Goal: Transaction & Acquisition: Purchase product/service

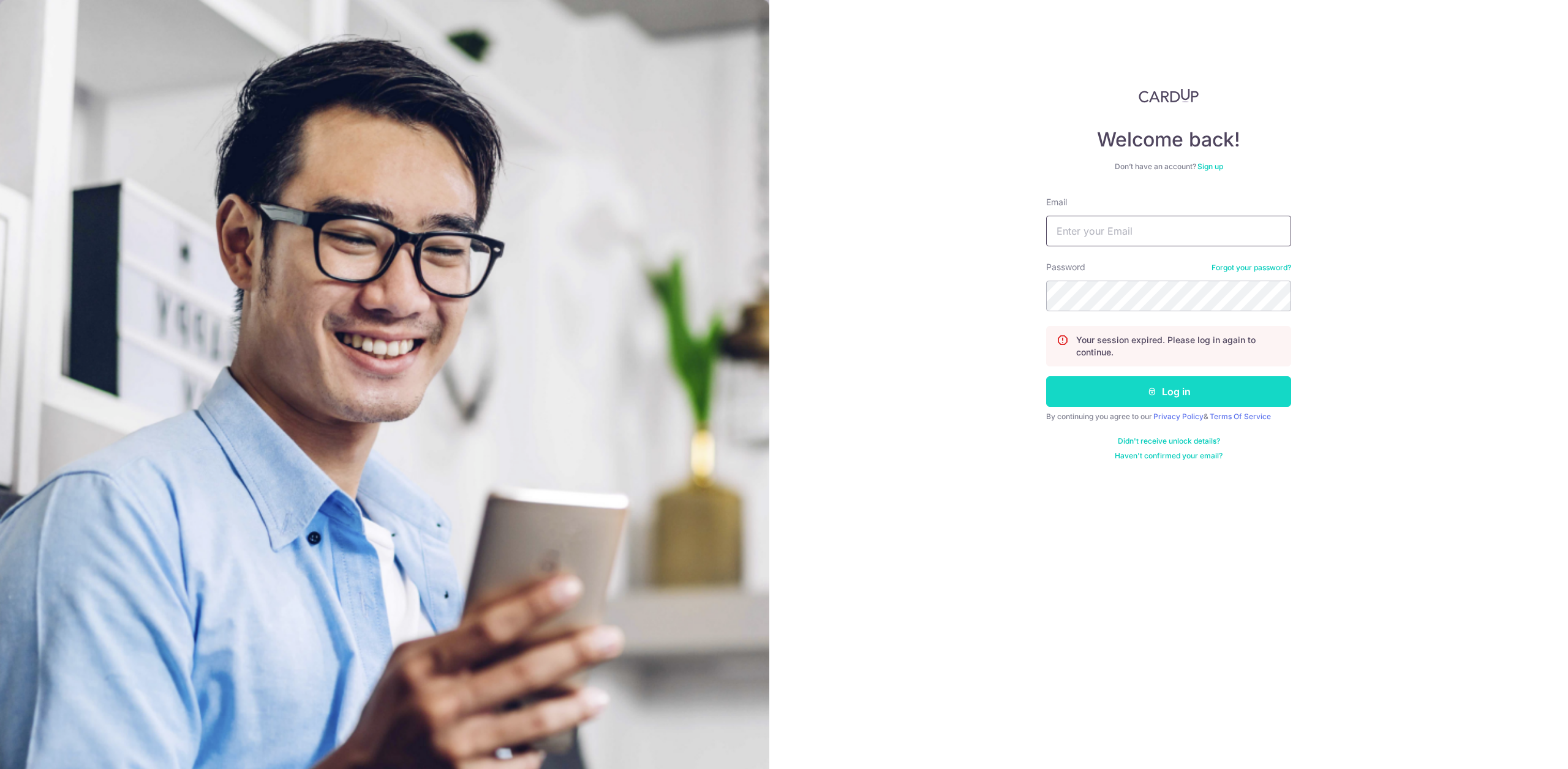
type input "hello@c71.sg"
click at [1233, 381] on button "Log in" at bounding box center [1168, 391] width 245 height 31
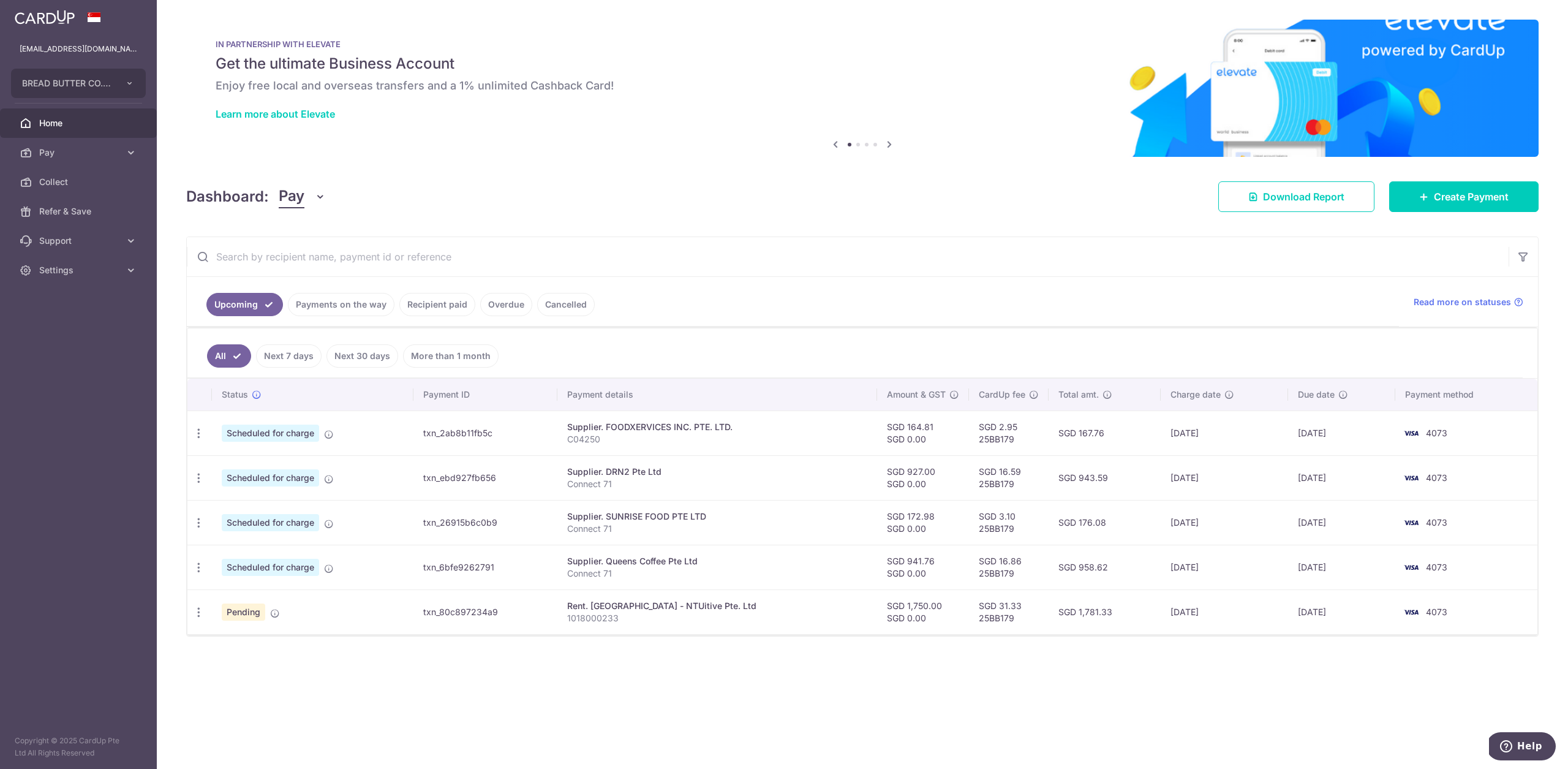
click at [439, 309] on link "Recipient paid" at bounding box center [437, 305] width 76 height 24
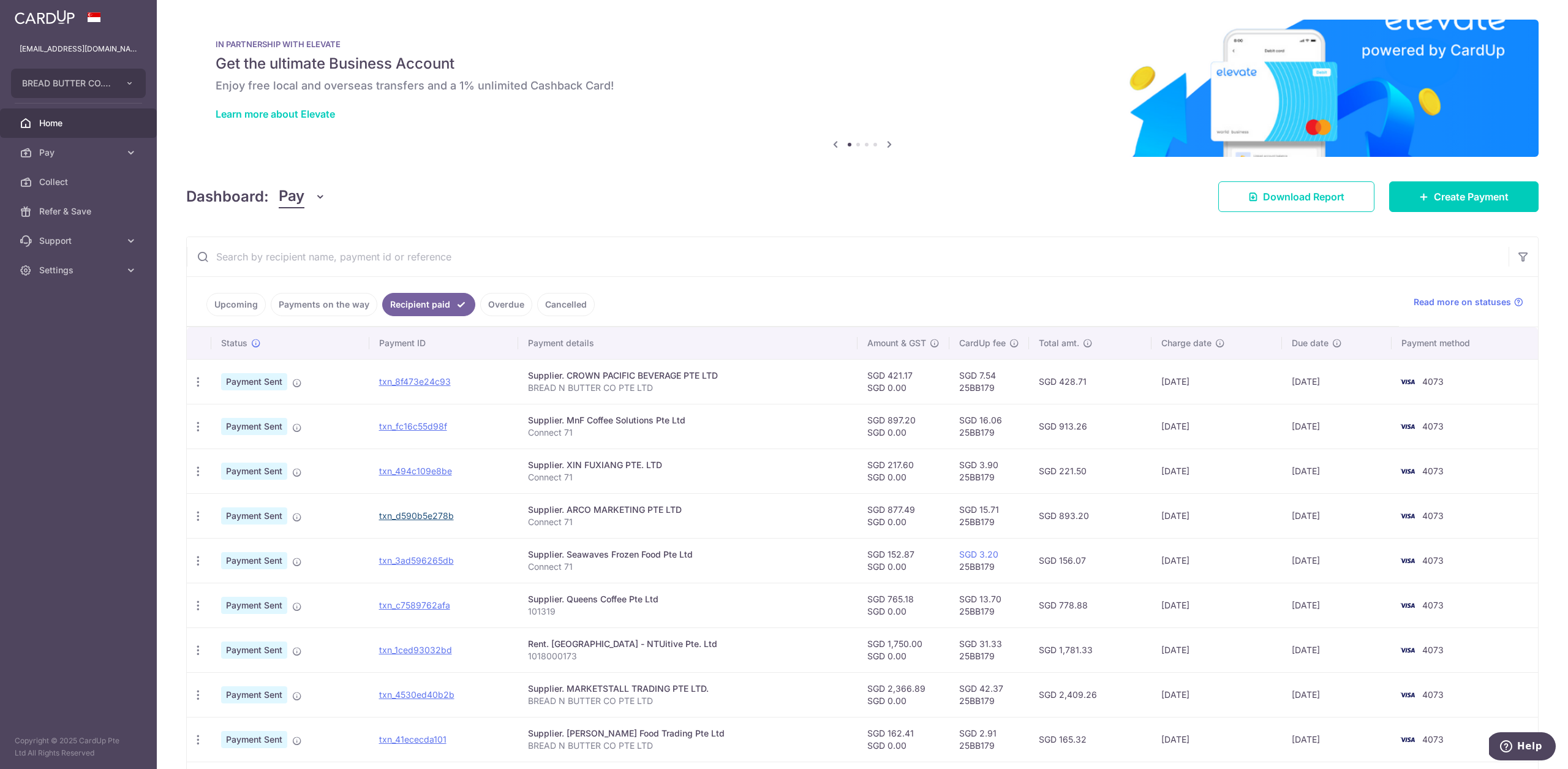
click at [393, 515] on link "txn_d590b5e278b" at bounding box center [416, 515] width 75 height 10
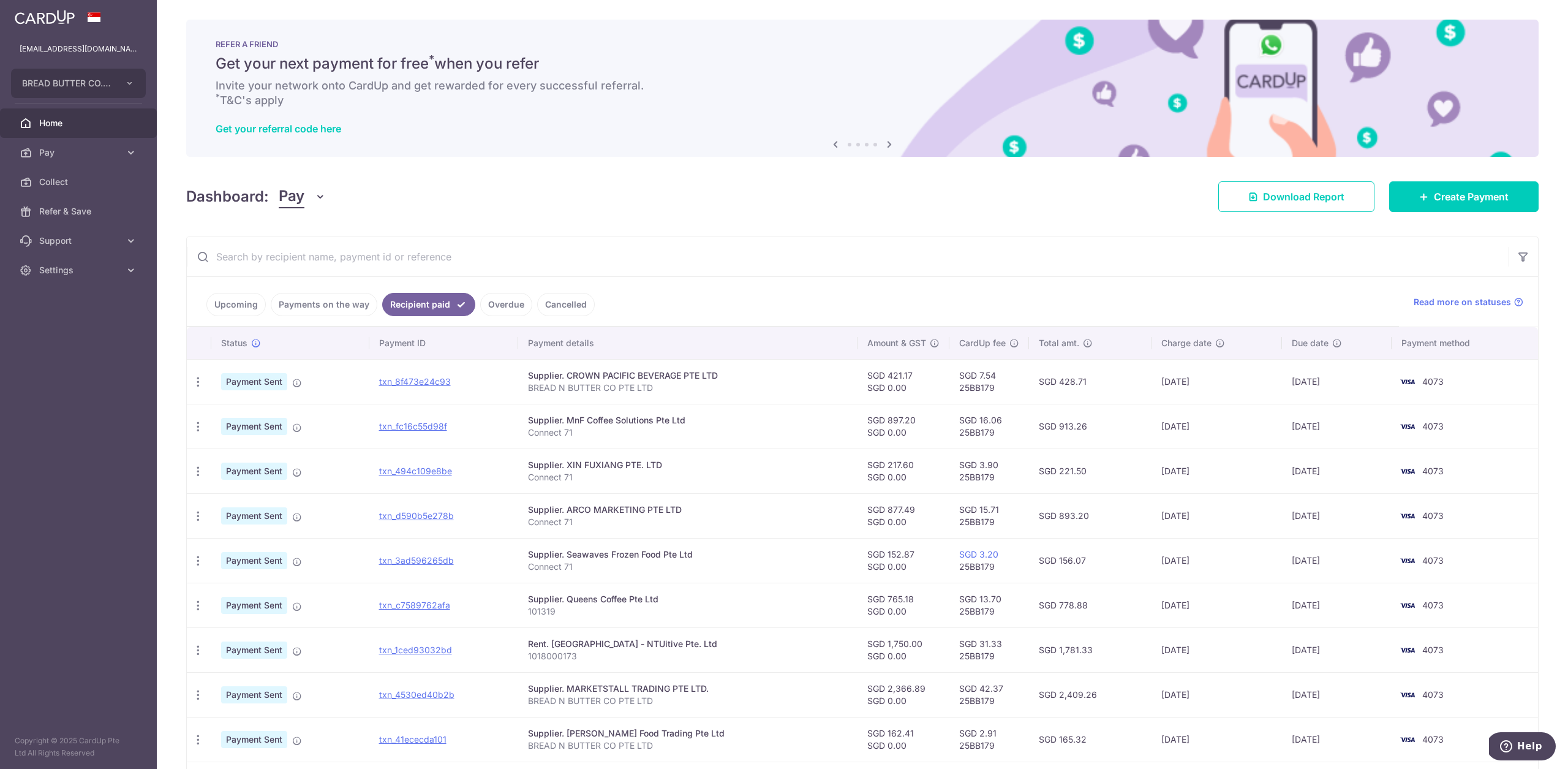
click at [249, 299] on link "Upcoming" at bounding box center [236, 305] width 60 height 24
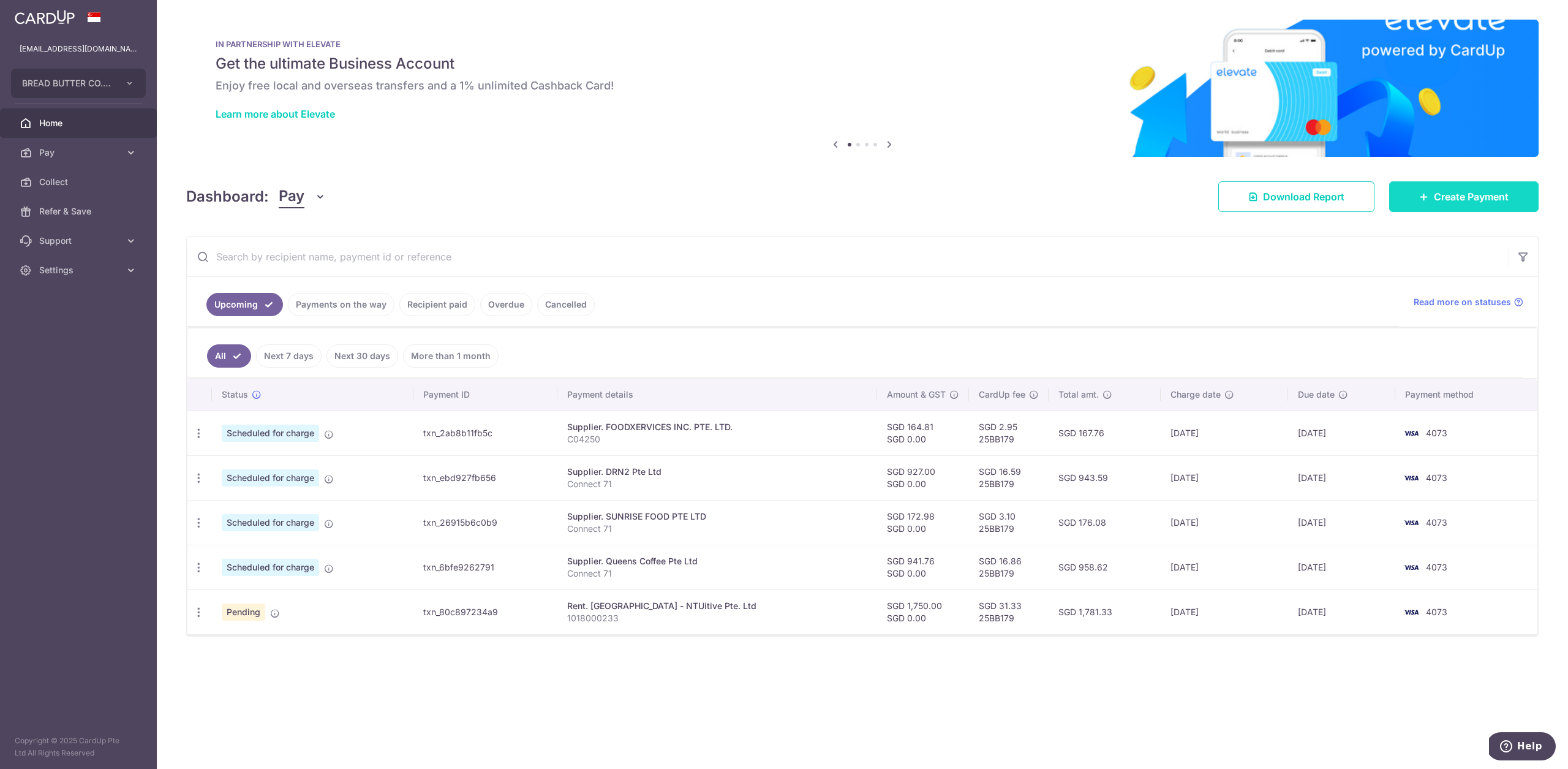
click at [1440, 209] on link "Create Payment" at bounding box center [1464, 196] width 149 height 31
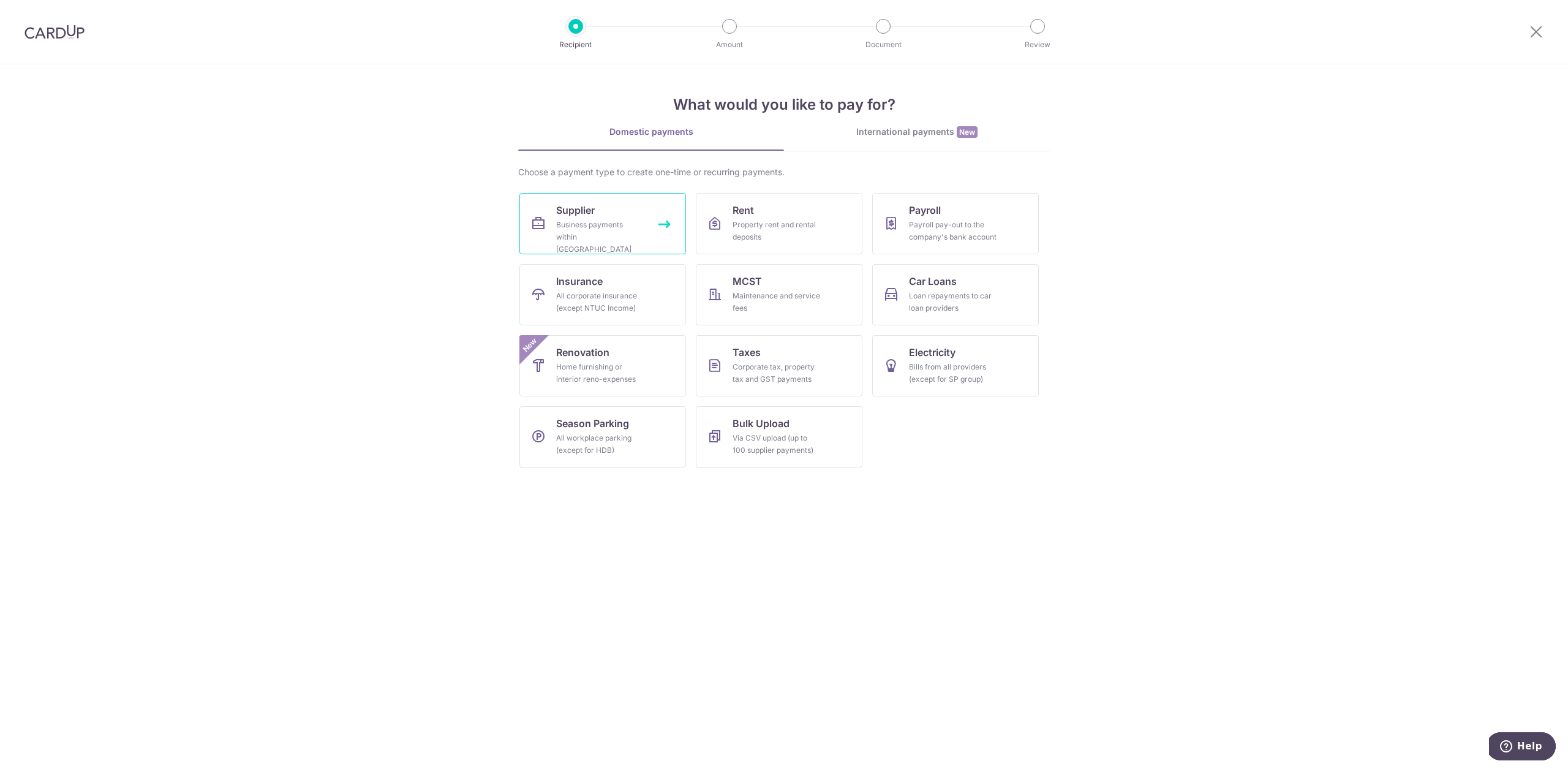
click at [641, 211] on link "Supplier Business payments within Singapore" at bounding box center [602, 224] width 166 height 61
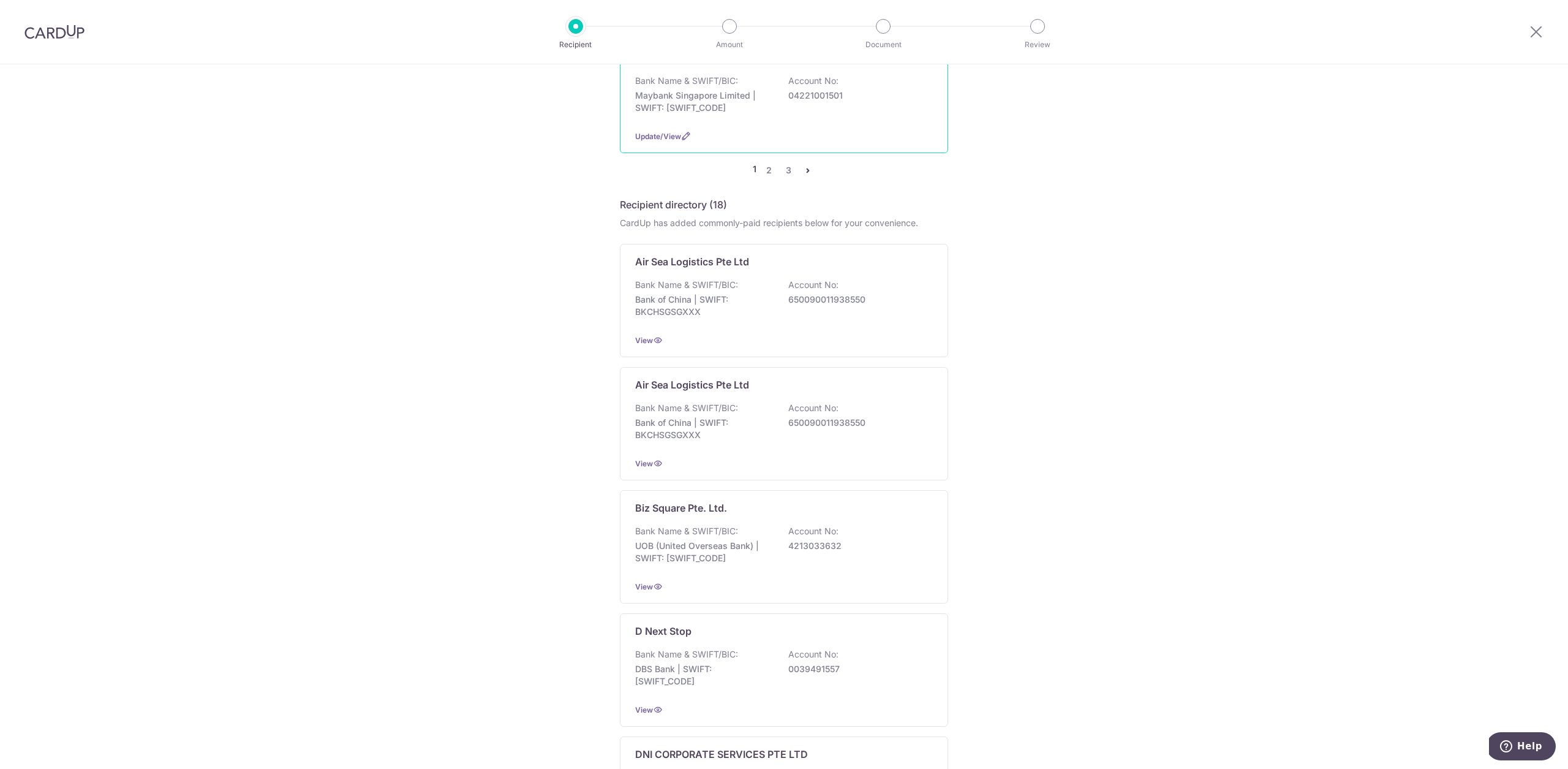
scroll to position [1110, 0]
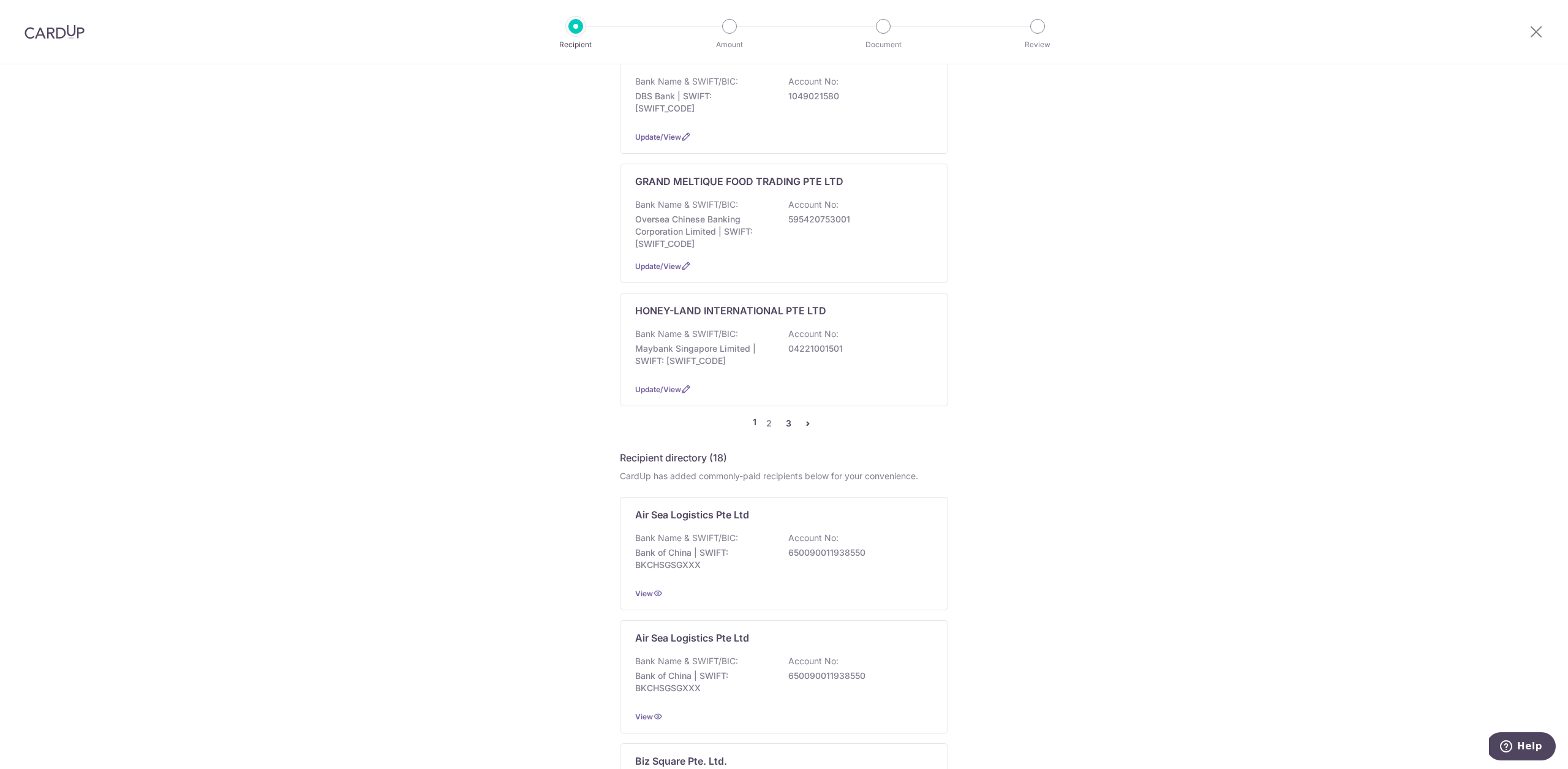
click at [784, 416] on link "3" at bounding box center [788, 423] width 15 height 15
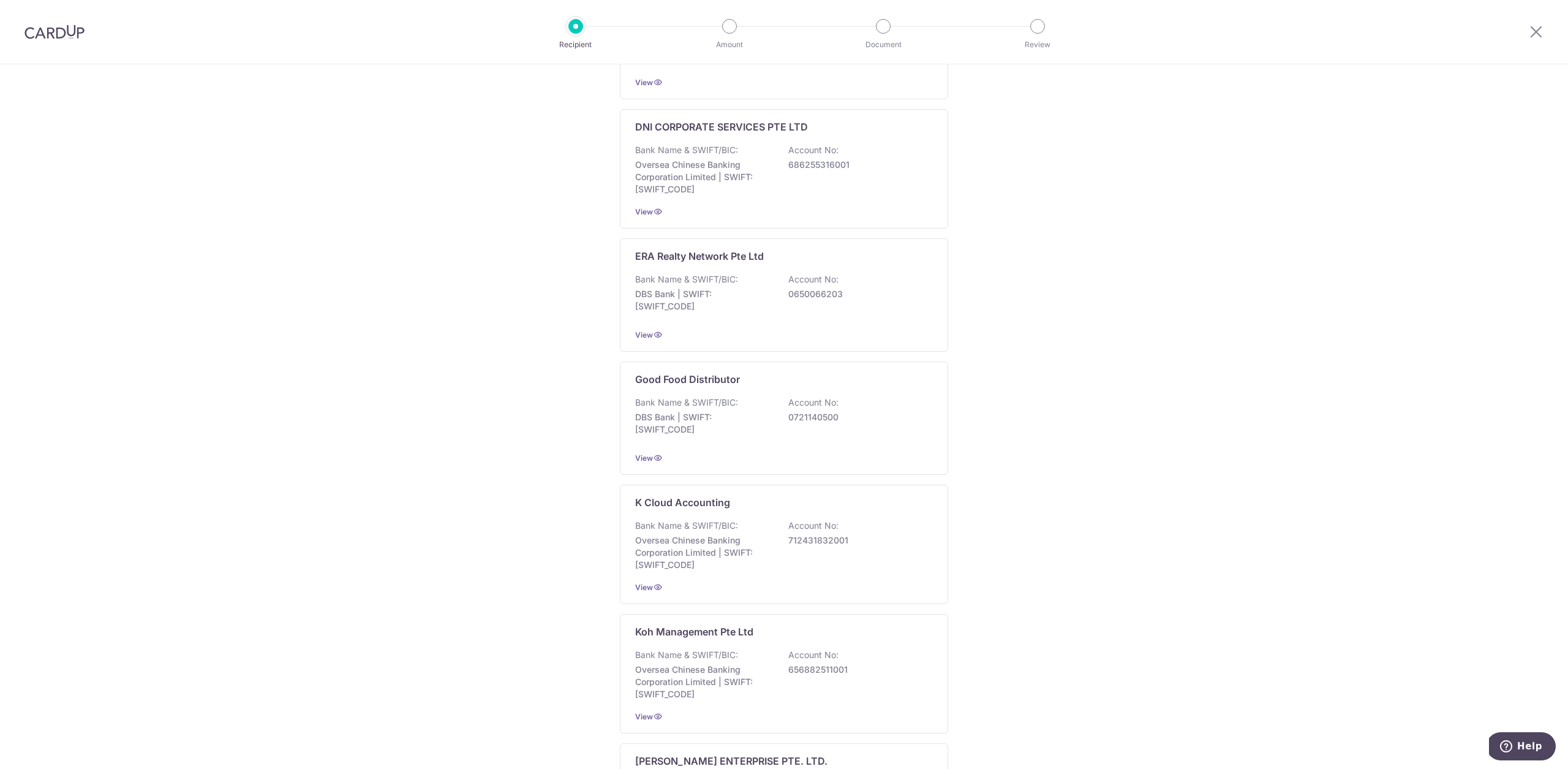
scroll to position [0, 0]
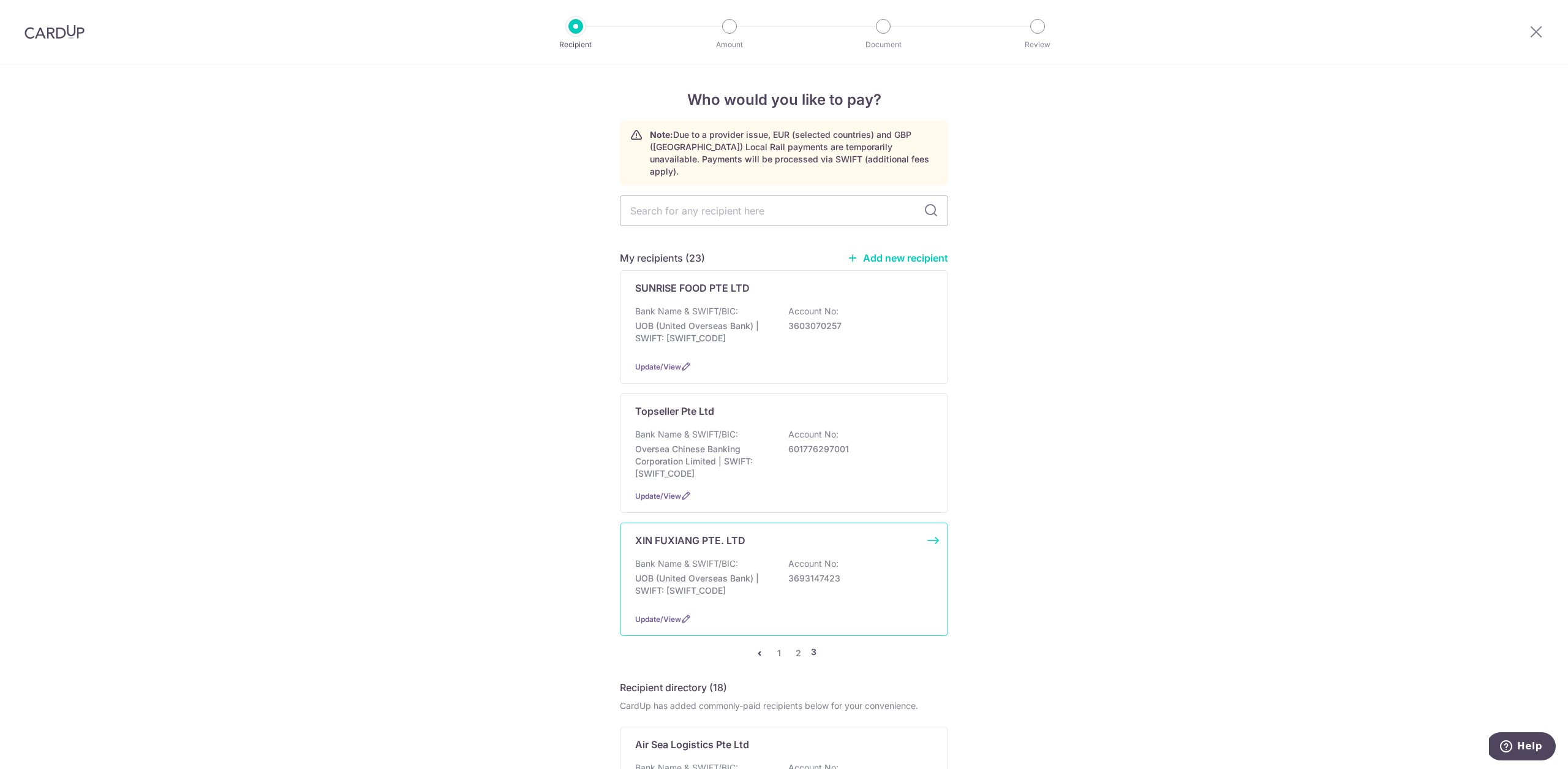
click at [714, 543] on div "XIN FUXIANG PTE. LTD Bank Name & SWIFT/BIC: UOB (United Overseas Bank) | SWIFT:…" at bounding box center [784, 579] width 328 height 113
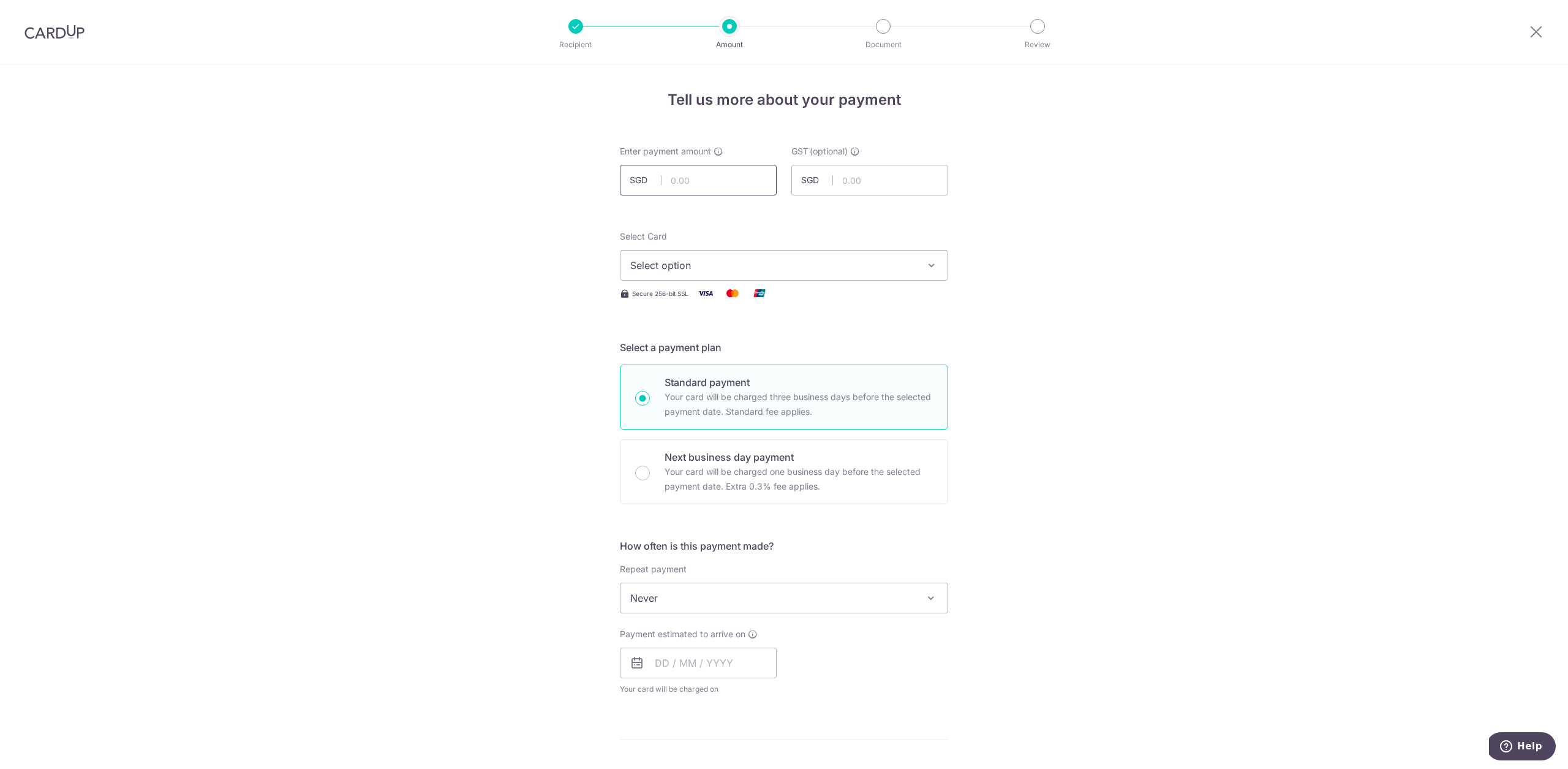
click at [727, 179] on input "text" at bounding box center [698, 180] width 157 height 31
type input "217.60"
drag, startPoint x: 1003, startPoint y: 284, endPoint x: 960, endPoint y: 280, distance: 43.2
click at [1000, 284] on div "Tell us more about your payment Enter payment amount SGD 217.60 217.60 GST (opt…" at bounding box center [784, 659] width 1568 height 1190
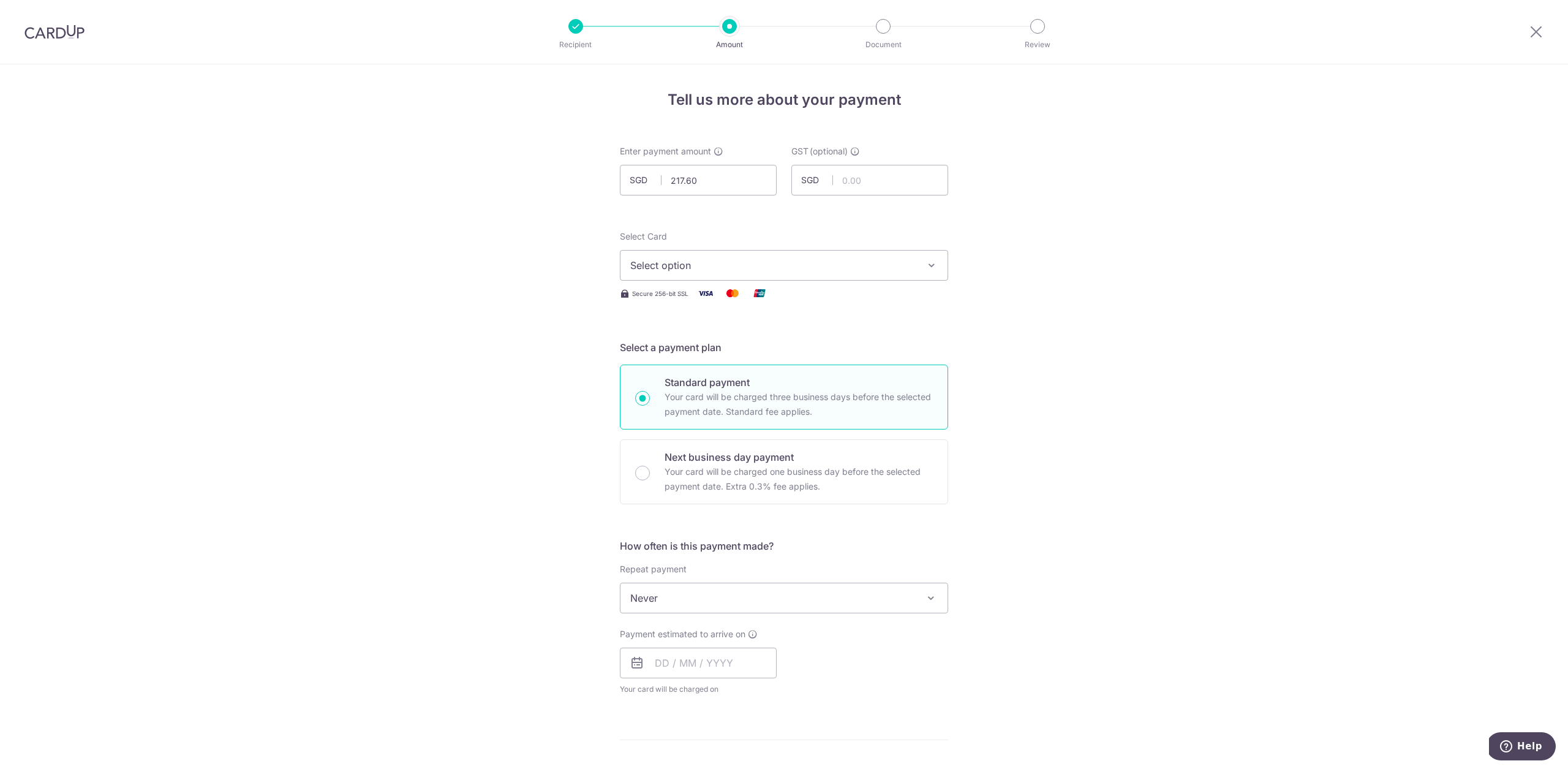
click at [812, 257] on button "Select option" at bounding box center [784, 265] width 328 height 31
click at [901, 390] on link "**** 4073" at bounding box center [784, 382] width 327 height 29
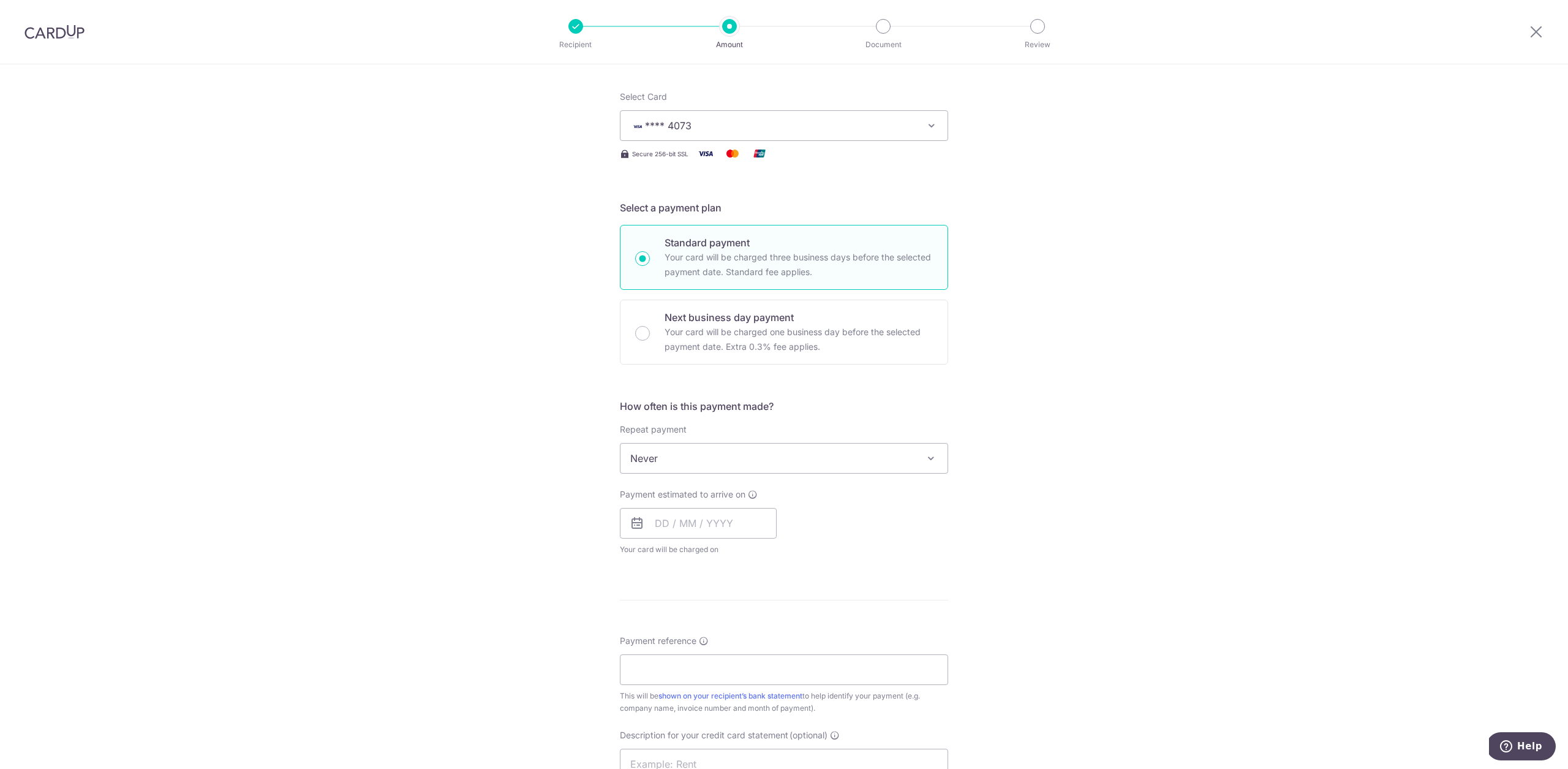
scroll to position [240, 0]
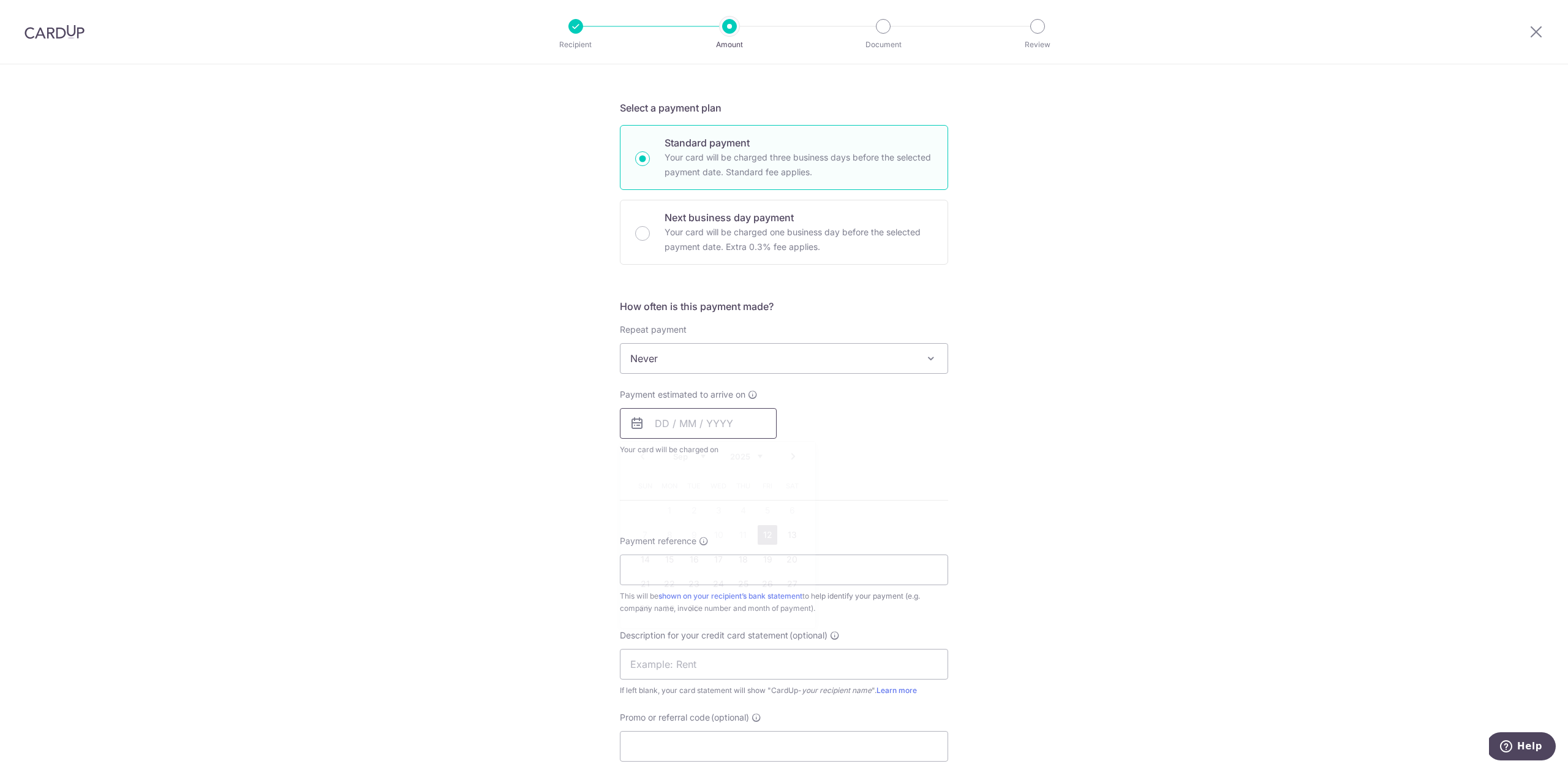
click at [722, 427] on input "text" at bounding box center [698, 423] width 157 height 31
click at [764, 538] on link "12" at bounding box center [767, 534] width 20 height 20
type input "12/09/2025"
click at [1013, 450] on div "Tell us more about your payment Enter payment amount SGD 217.60 217.60 GST (opt…" at bounding box center [784, 419] width 1568 height 1190
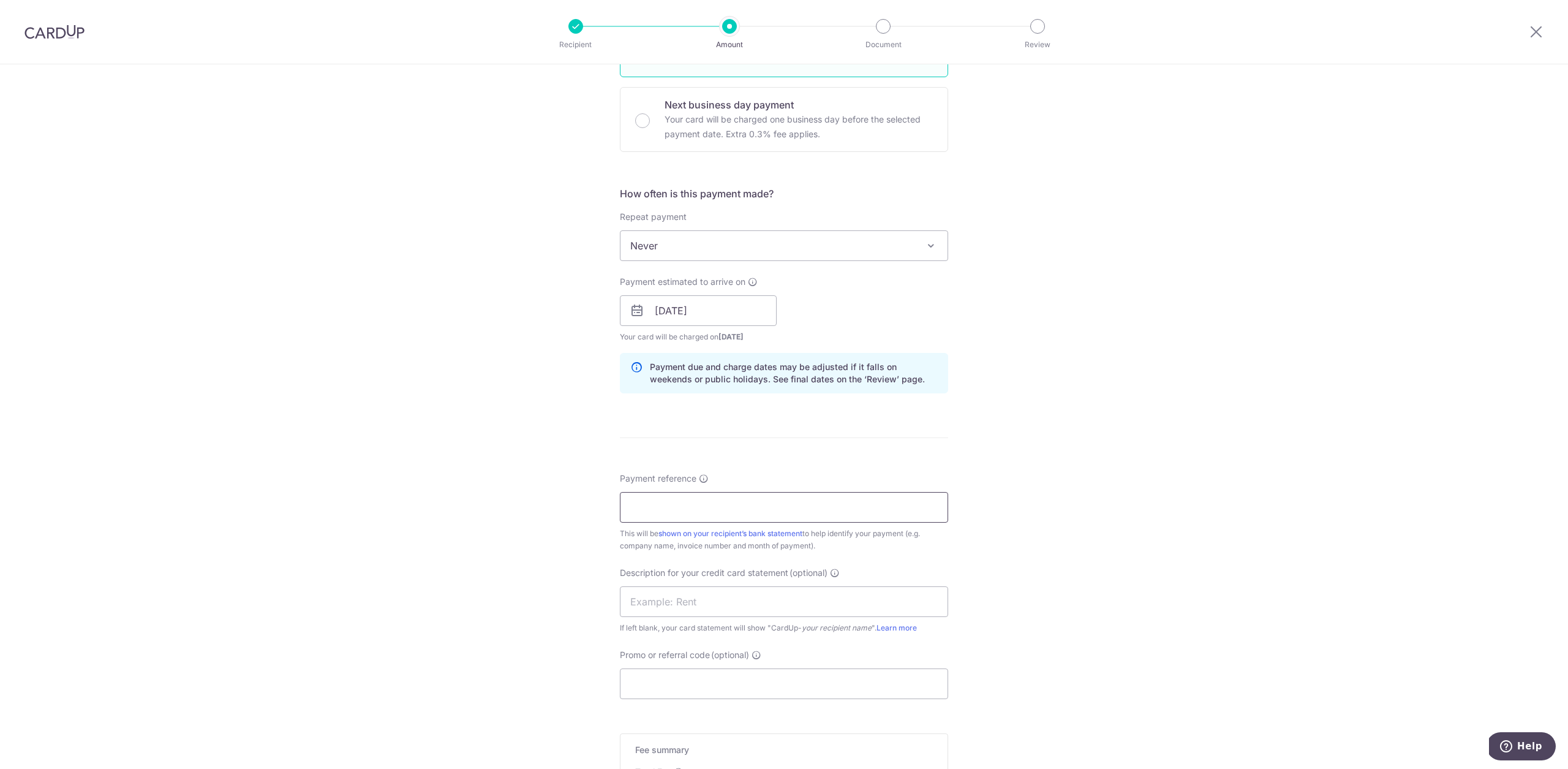
scroll to position [353, 0]
click at [751, 500] on input "Payment reference" at bounding box center [784, 507] width 328 height 31
type input "Connect 71"
click at [721, 606] on input "text" at bounding box center [784, 601] width 328 height 31
type input "w"
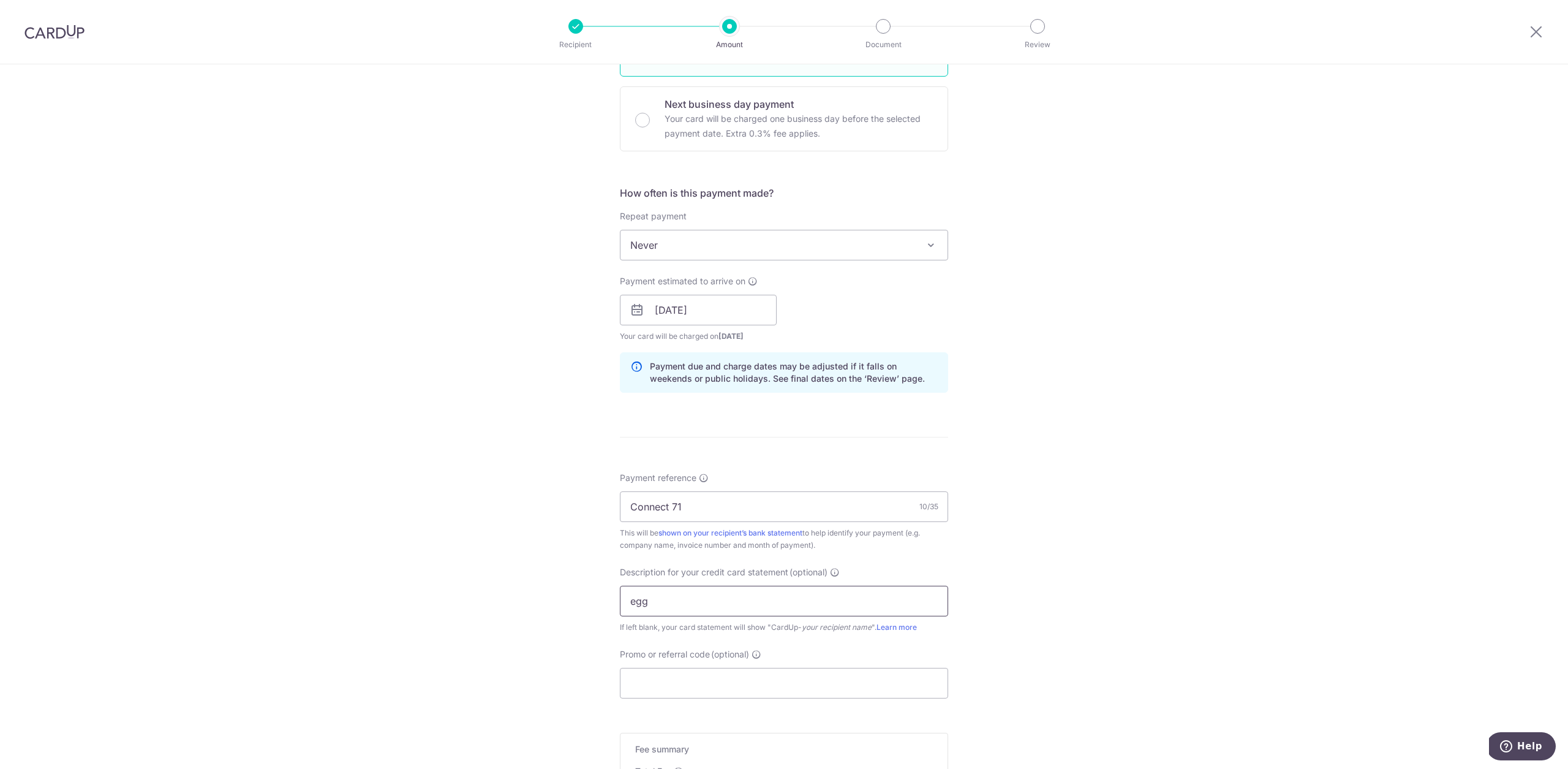
type input "eggs"
click at [711, 670] on input "Promo or referral code (optional)" at bounding box center [784, 683] width 328 height 31
paste input "25BB179"
type input "25BB179"
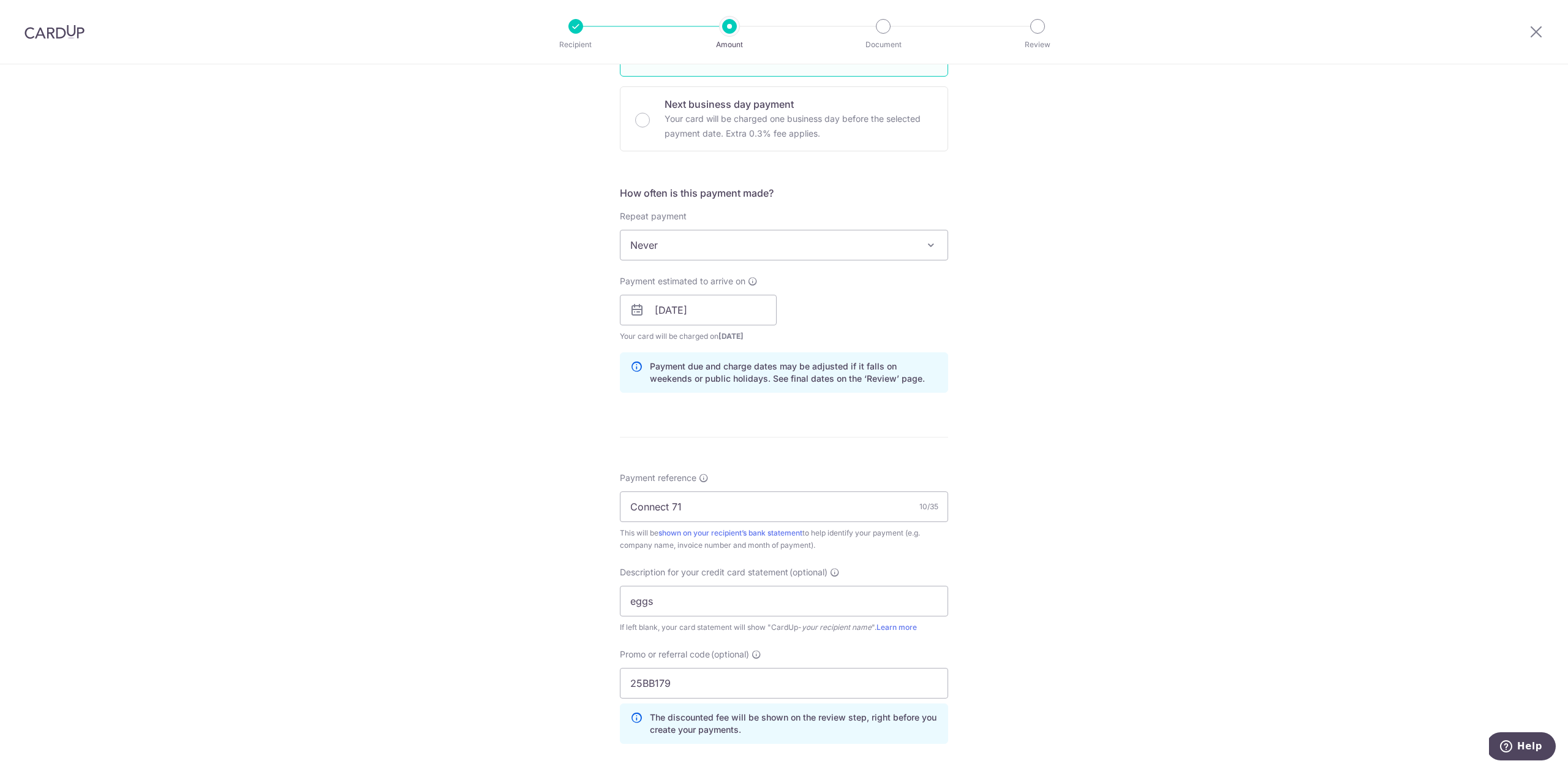
drag, startPoint x: 1122, startPoint y: 595, endPoint x: 1089, endPoint y: 609, distance: 35.8
click at [1120, 595] on div "Tell us more about your payment Enter payment amount SGD 217.60 217.60 GST (opt…" at bounding box center [784, 360] width 1568 height 1296
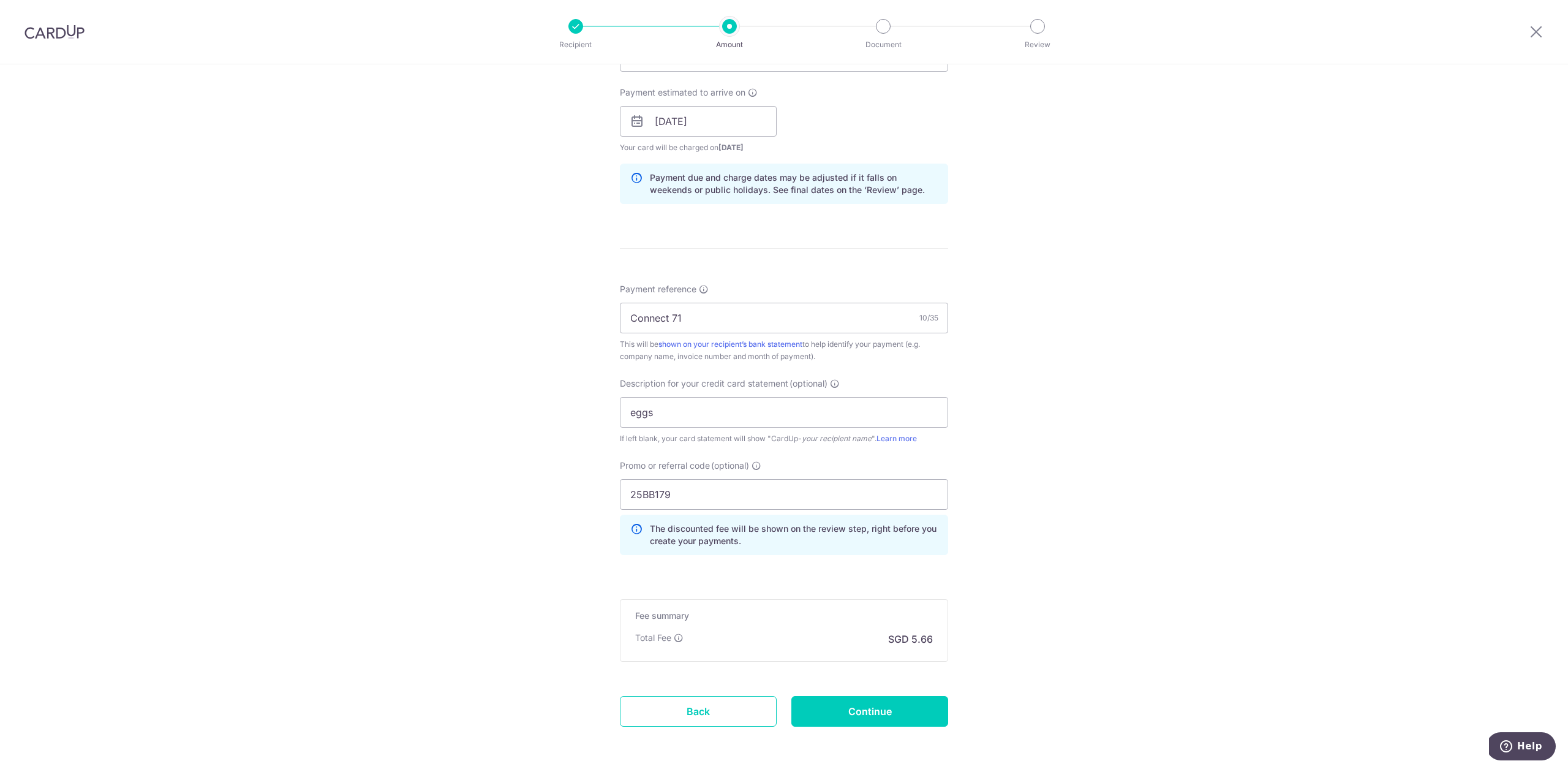
scroll to position [591, 0]
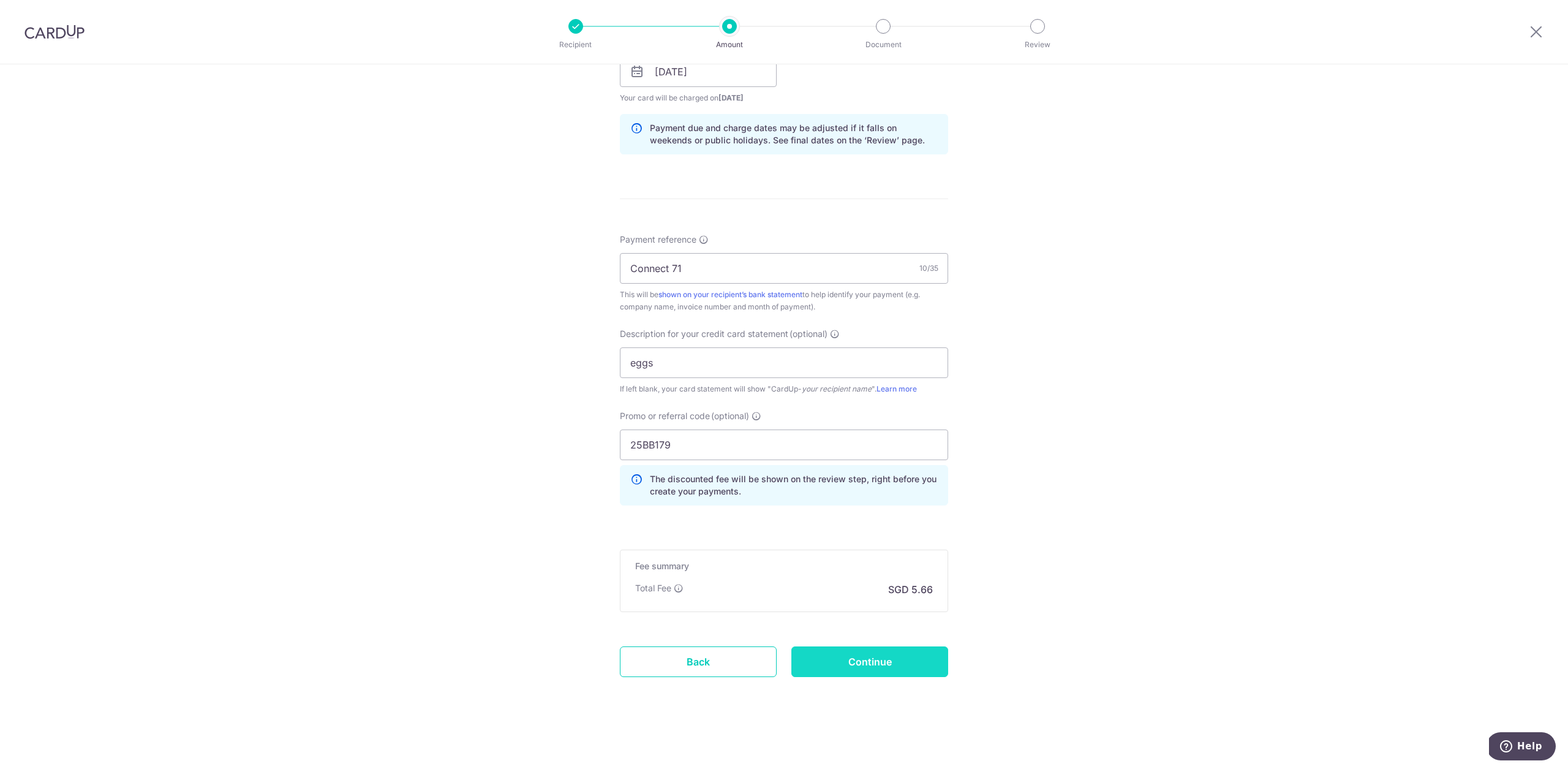
click at [874, 664] on input "Continue" at bounding box center [870, 661] width 157 height 31
type input "Create Schedule"
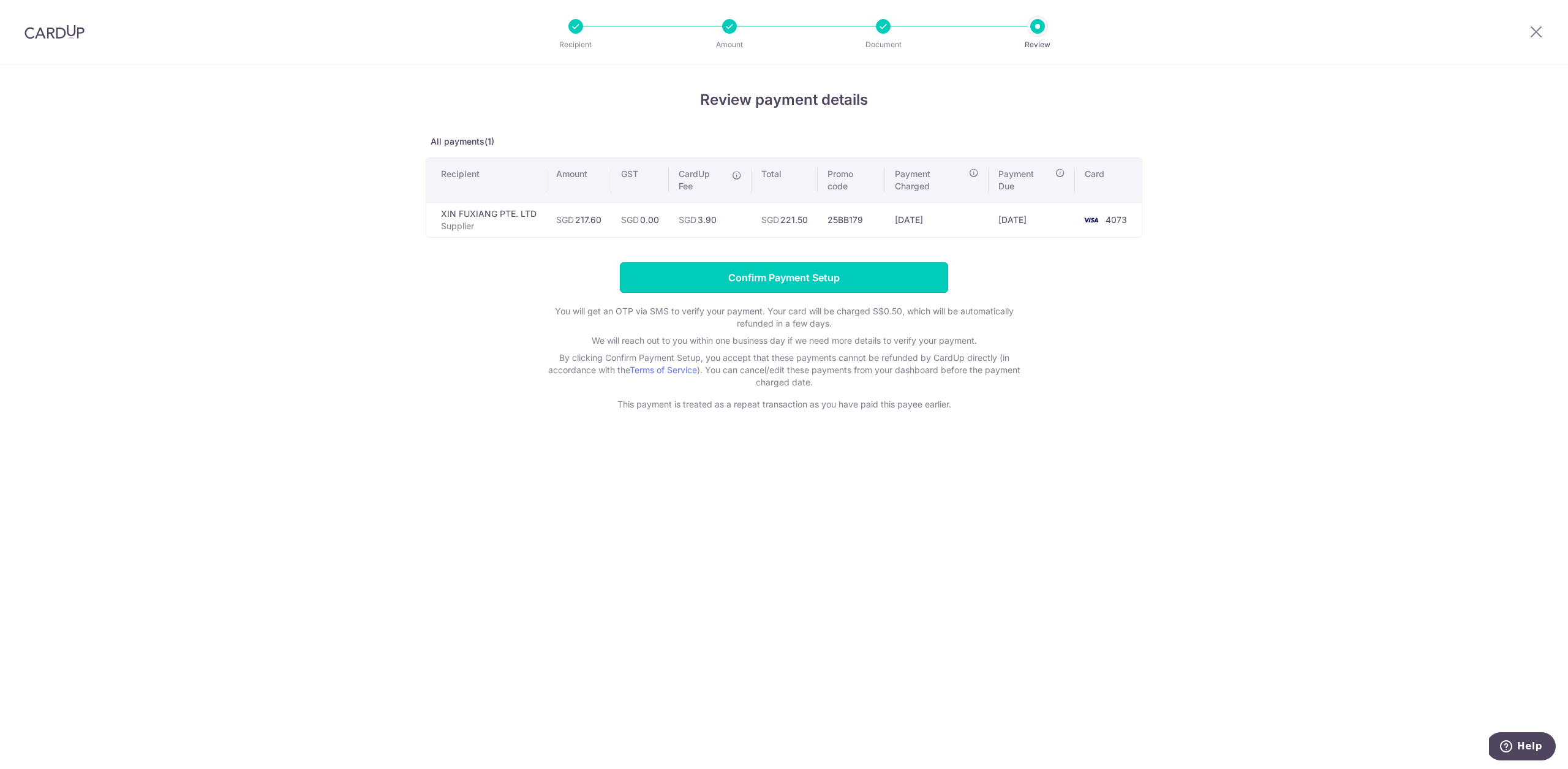
click at [806, 283] on input "Confirm Payment Setup" at bounding box center [784, 277] width 328 height 31
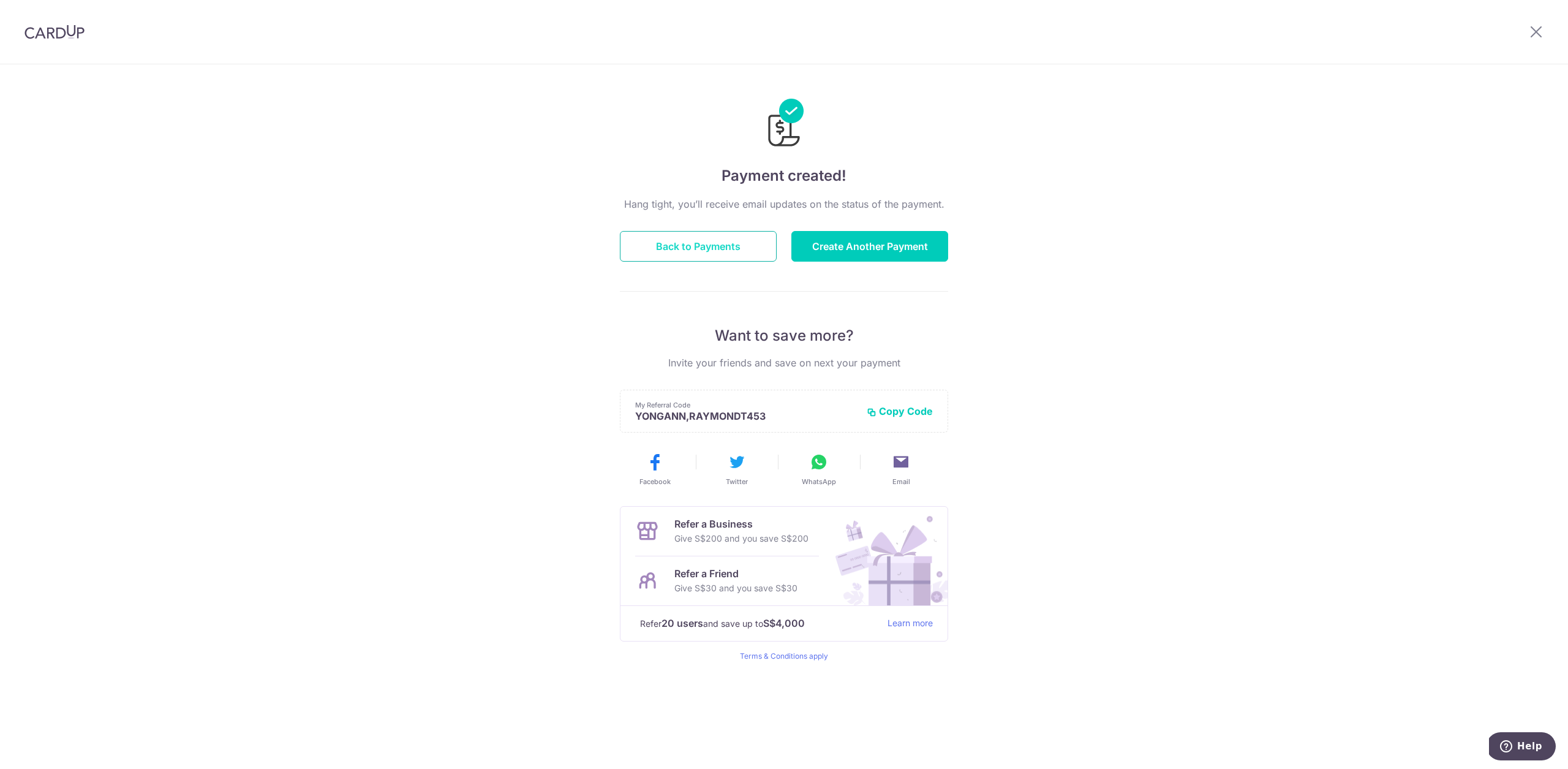
click at [761, 237] on button "Back to Payments" at bounding box center [698, 246] width 157 height 31
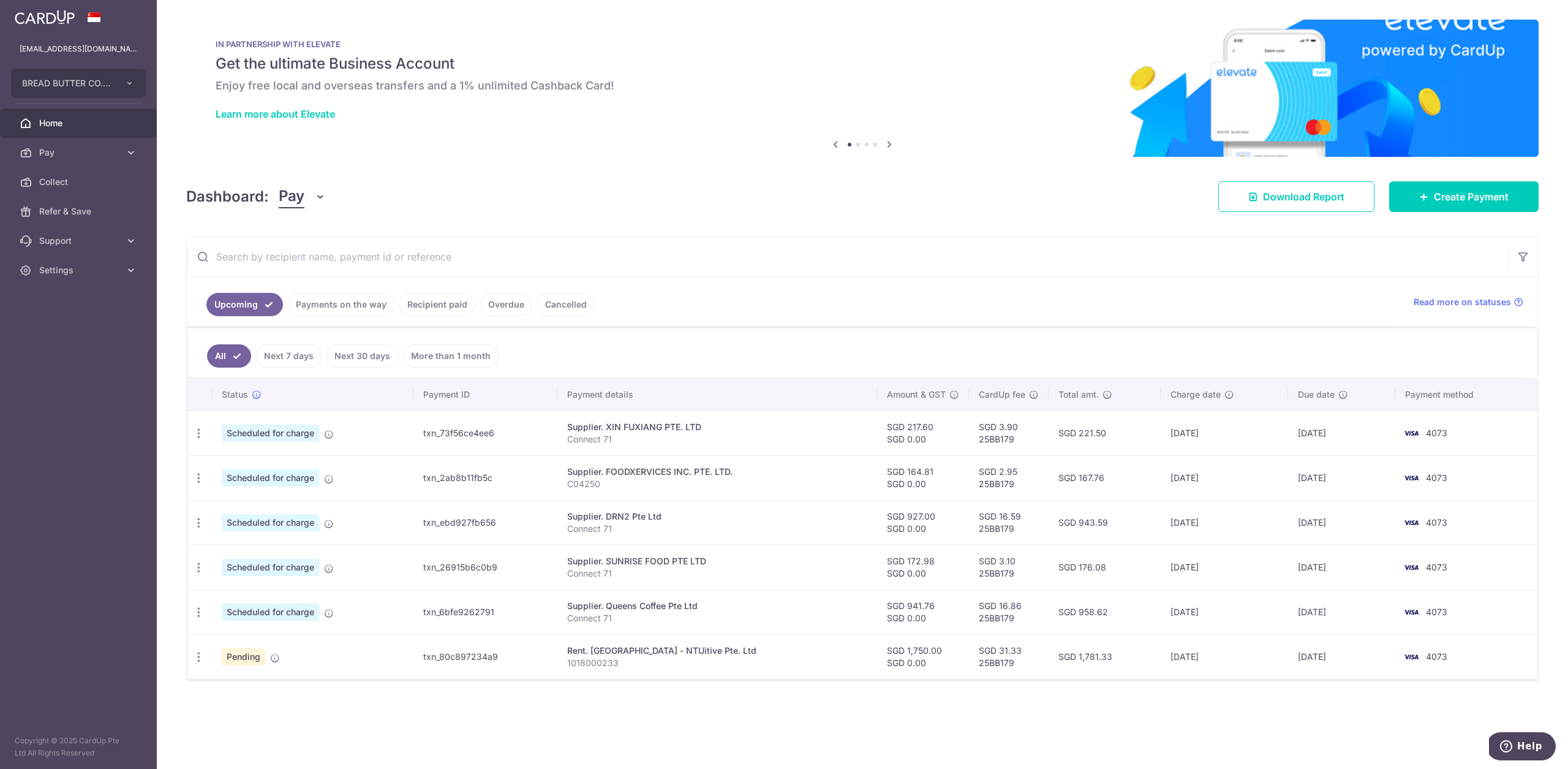
click at [431, 308] on link "Recipient paid" at bounding box center [437, 305] width 76 height 24
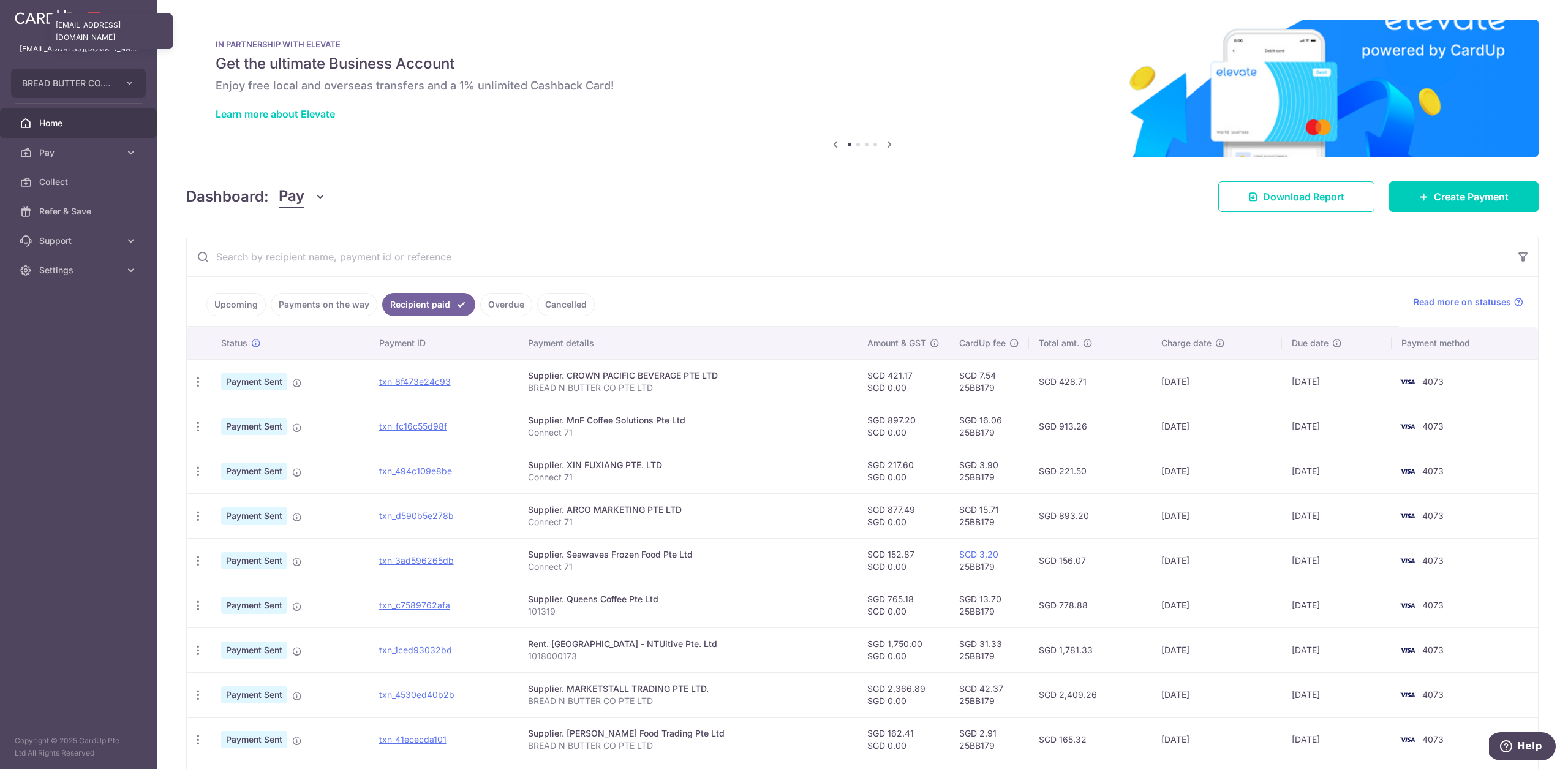
click at [62, 53] on p "hello@c71.sg" at bounding box center [79, 49] width 118 height 13
click at [57, 271] on span "Settings" at bounding box center [79, 270] width 81 height 13
click at [75, 333] on span "Logout" at bounding box center [79, 329] width 81 height 13
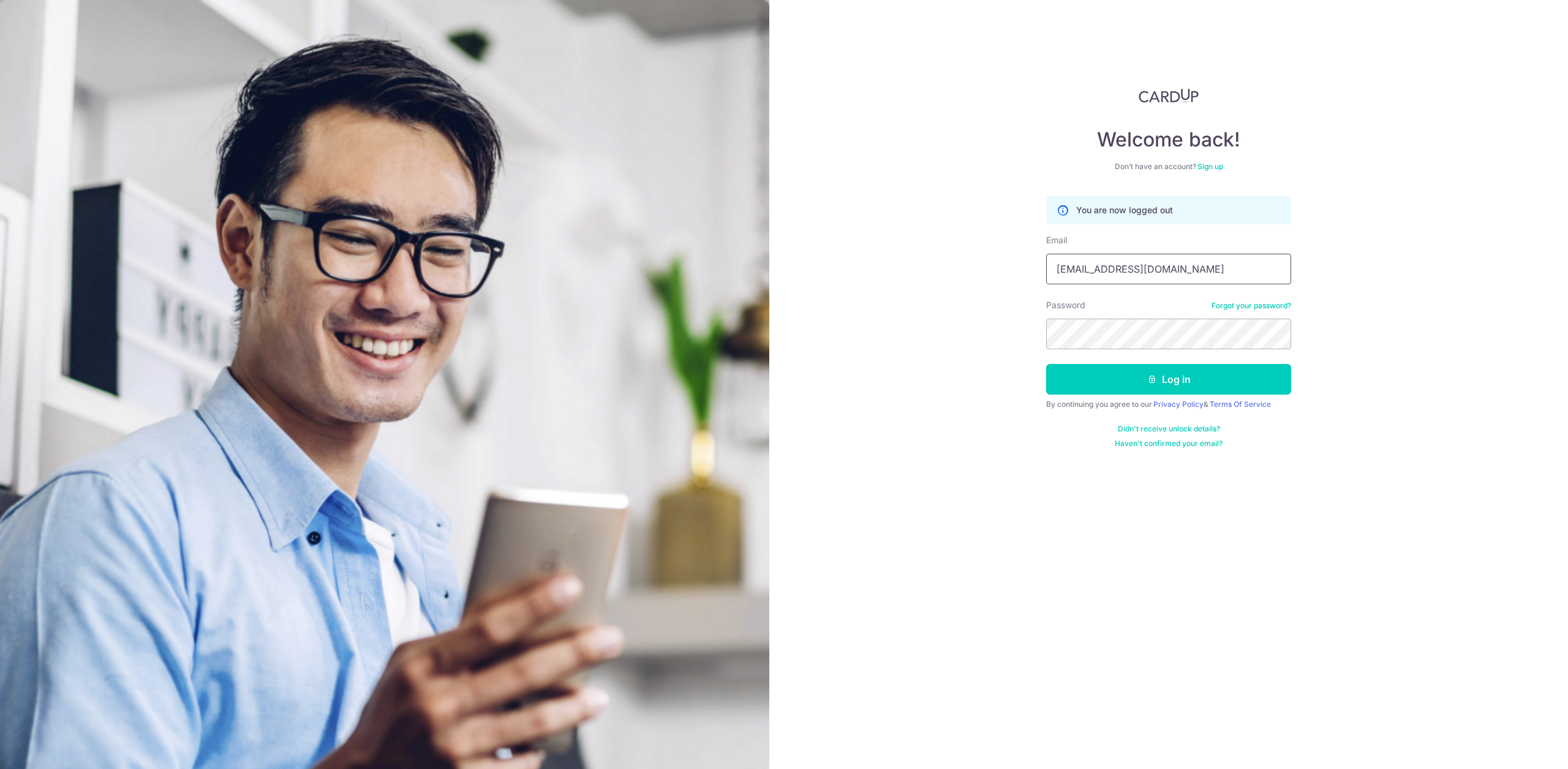
click at [1159, 268] on input "hello@c71.sg" at bounding box center [1168, 269] width 245 height 31
type input "[EMAIL_ADDRESS][DOMAIN_NAME]"
click at [1148, 372] on button "Log in" at bounding box center [1168, 379] width 245 height 31
